Goal: Download file/media

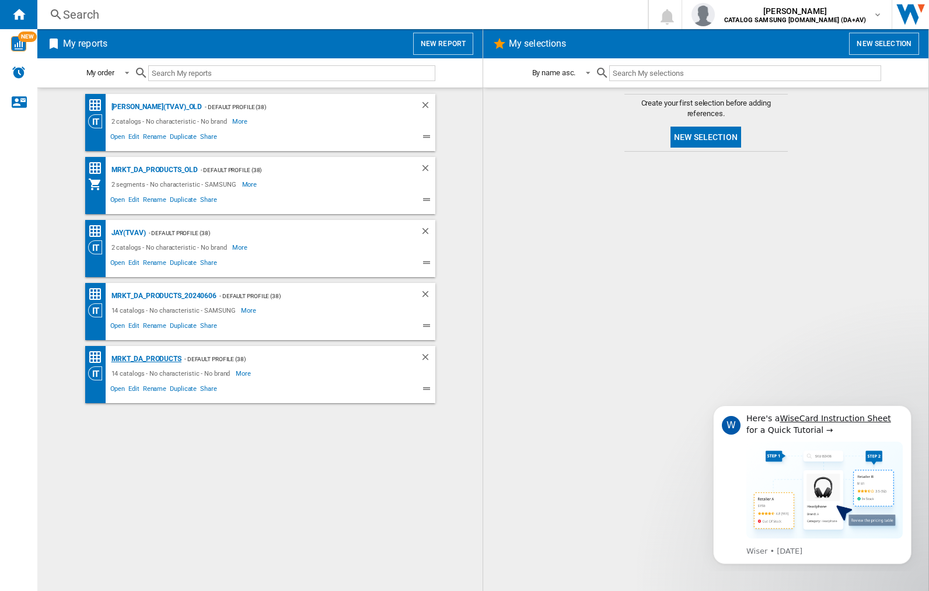
click at [146, 359] on div "MRKT_DA_PRODUCTS" at bounding box center [145, 359] width 73 height 15
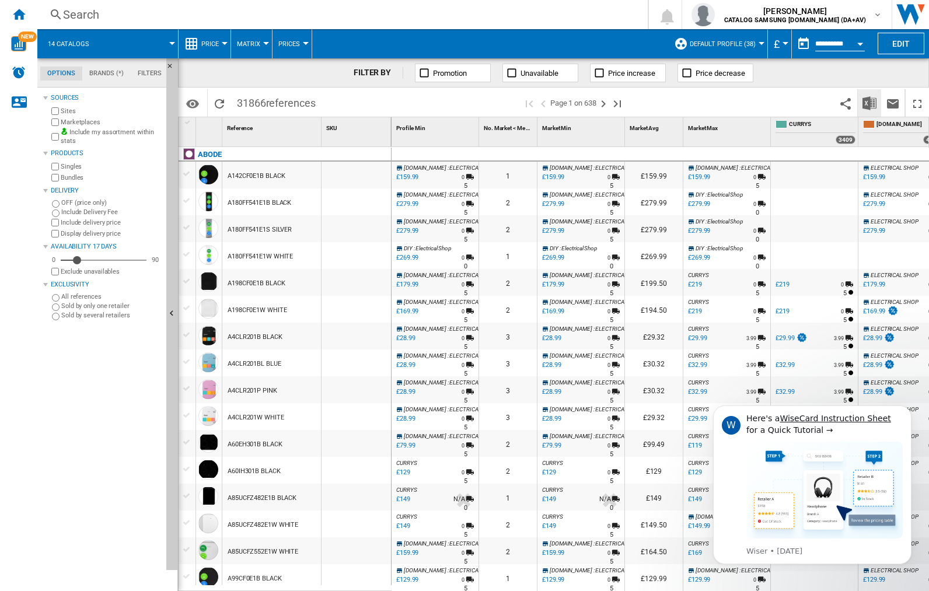
click at [869, 102] on img "Download in Excel" at bounding box center [869, 103] width 14 height 14
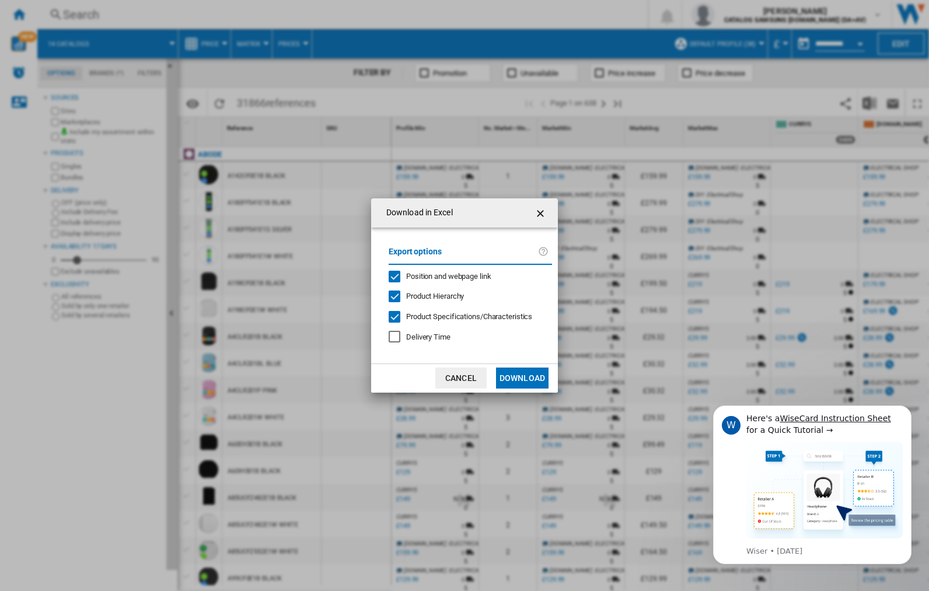
click at [441, 275] on span "Position and webpage link" at bounding box center [448, 276] width 85 height 9
click at [522, 378] on button "Download" at bounding box center [522, 378] width 53 height 21
